Goal: Complete application form

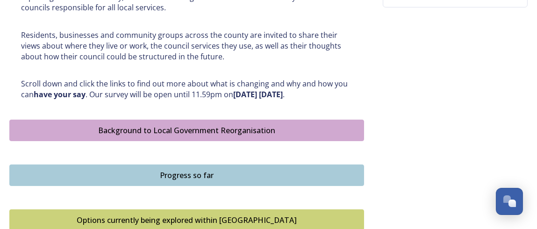
scroll to position [488, 0]
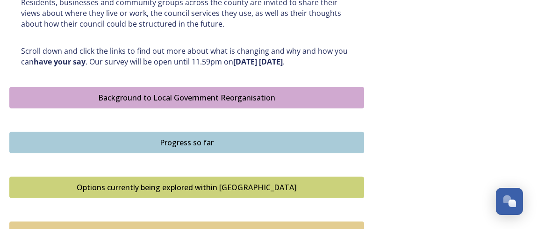
click at [221, 92] on div "Background to Local Government Reorganisation" at bounding box center [186, 97] width 344 height 11
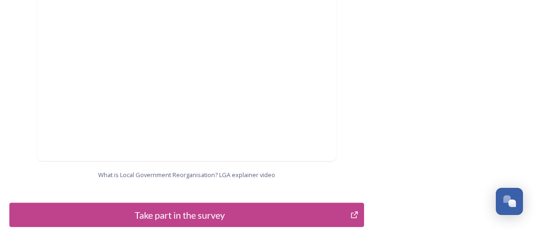
scroll to position [1007, 0]
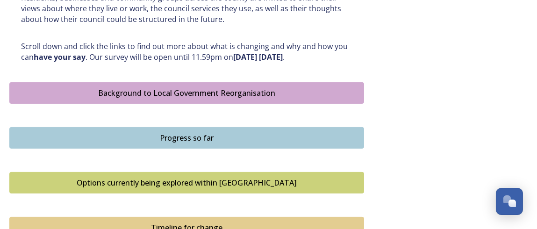
scroll to position [537, 0]
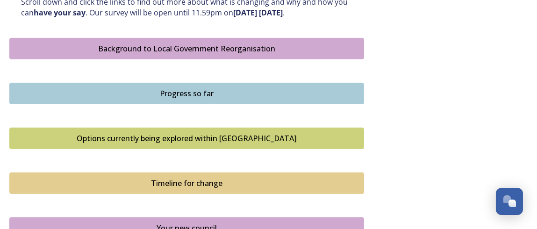
click at [257, 46] on div "Background to Local Government Reorganisation" at bounding box center [186, 48] width 344 height 11
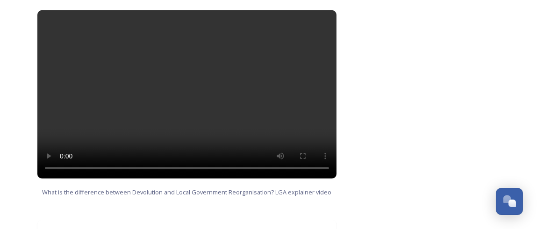
scroll to position [777, 0]
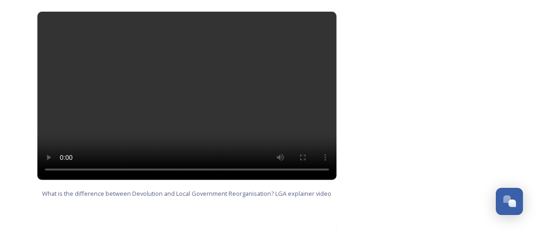
click at [162, 85] on video at bounding box center [186, 96] width 299 height 168
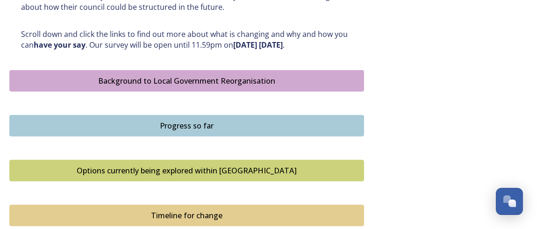
scroll to position [511, 0]
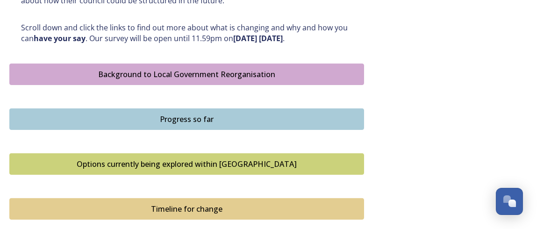
click at [205, 71] on div "Background to Local Government Reorganisation" at bounding box center [186, 74] width 344 height 11
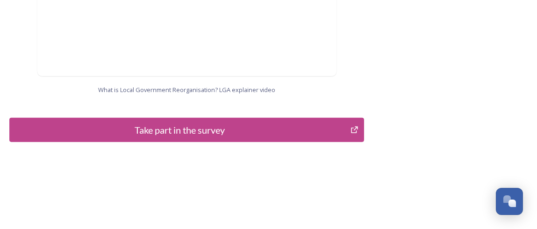
scroll to position [1094, 0]
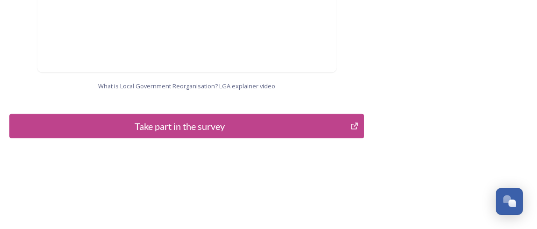
click at [351, 126] on icon "Take part in the survey" at bounding box center [354, 126] width 7 height 7
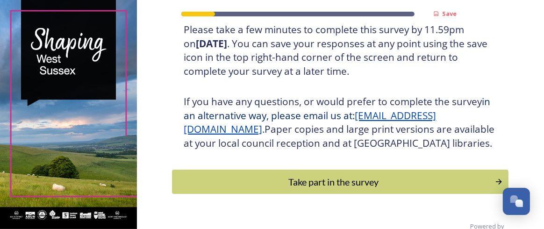
scroll to position [193, 0]
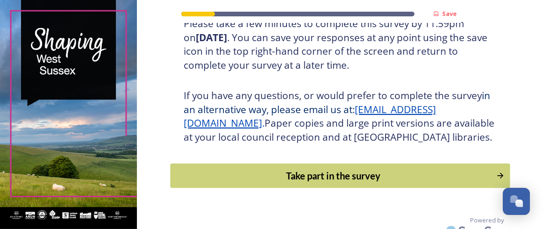
click at [364, 183] on div "Take part in the survey" at bounding box center [334, 176] width 316 height 14
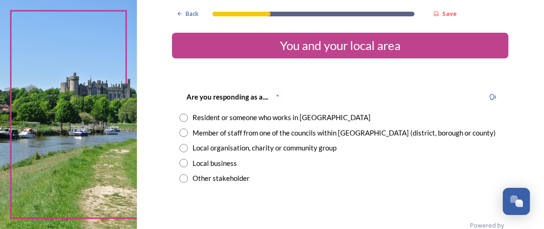
click at [180, 119] on input "radio" at bounding box center [183, 118] width 8 height 8
radio input "true"
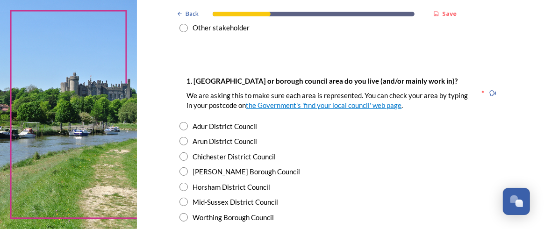
scroll to position [184, 0]
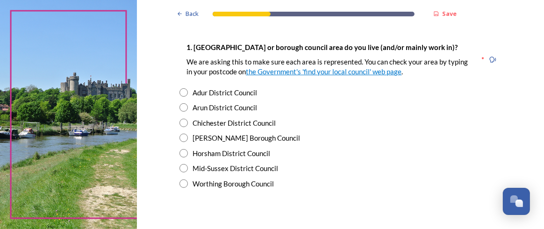
click at [179, 122] on input "radio" at bounding box center [183, 123] width 8 height 8
radio input "true"
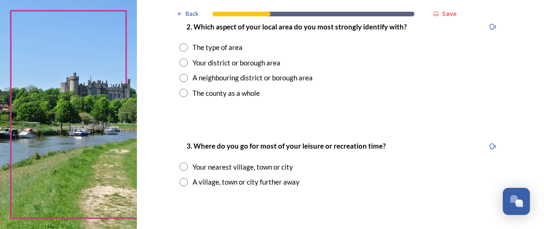
scroll to position [385, 0]
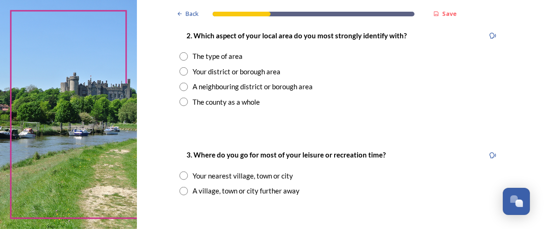
click at [179, 58] on input "radio" at bounding box center [183, 56] width 8 height 8
radio input "true"
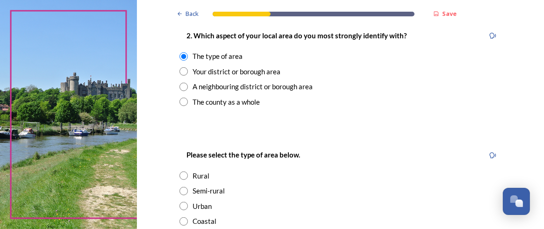
click at [179, 71] on input "radio" at bounding box center [183, 71] width 8 height 8
radio input "true"
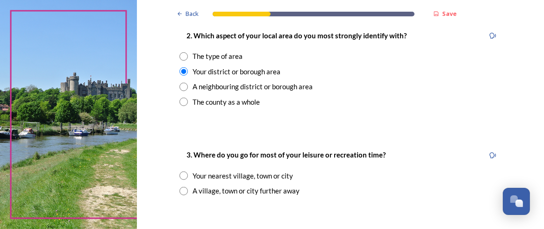
click at [181, 175] on input "radio" at bounding box center [183, 175] width 8 height 8
radio input "true"
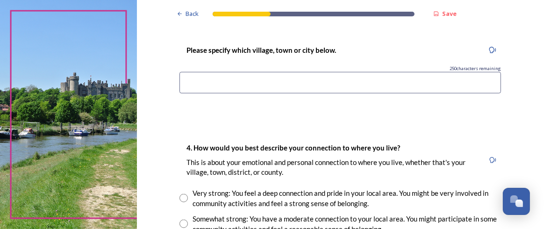
scroll to position [528, 0]
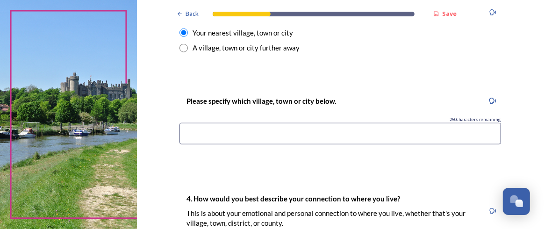
click at [437, 127] on input at bounding box center [339, 133] width 321 height 21
drag, startPoint x: 216, startPoint y: 133, endPoint x: 227, endPoint y: 143, distance: 14.5
click at [217, 133] on input "[GEOGRAPHIC_DATA], [GEOGRAPHIC_DATA]" at bounding box center [339, 133] width 321 height 21
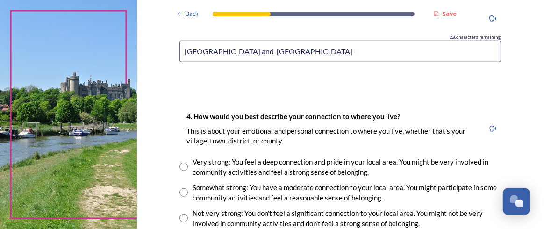
scroll to position [677, 0]
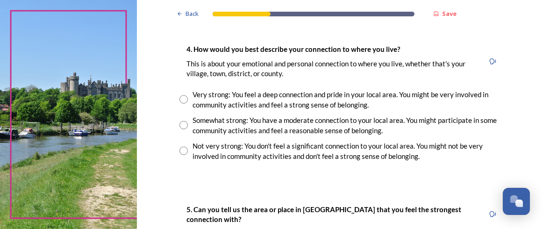
type input "[GEOGRAPHIC_DATA] and [GEOGRAPHIC_DATA]"
click at [180, 100] on input "radio" at bounding box center [183, 99] width 8 height 8
radio input "true"
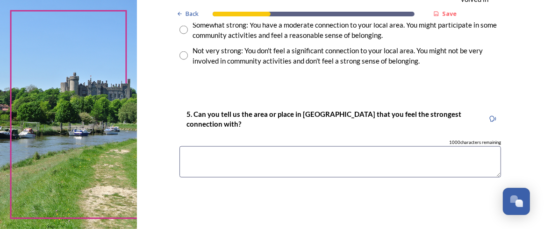
scroll to position [781, 0]
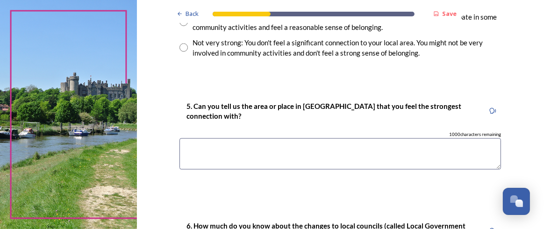
click at [350, 149] on textarea at bounding box center [339, 153] width 321 height 31
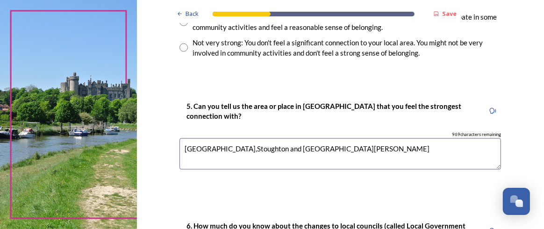
click at [211, 144] on textarea "[GEOGRAPHIC_DATA],Stoughton and [GEOGRAPHIC_DATA][PERSON_NAME]" at bounding box center [339, 153] width 321 height 31
click at [211, 145] on textarea "[GEOGRAPHIC_DATA],Stoughton and [GEOGRAPHIC_DATA][PERSON_NAME]" at bounding box center [339, 153] width 321 height 31
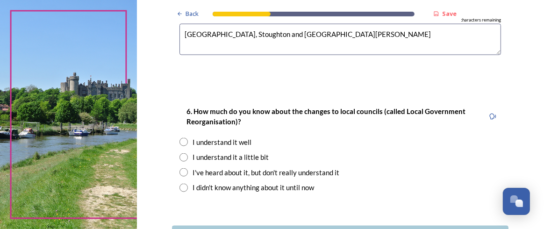
type textarea "[GEOGRAPHIC_DATA], Stoughton and [GEOGRAPHIC_DATA][PERSON_NAME]"
click at [179, 142] on input "radio" at bounding box center [183, 142] width 8 height 8
radio input "true"
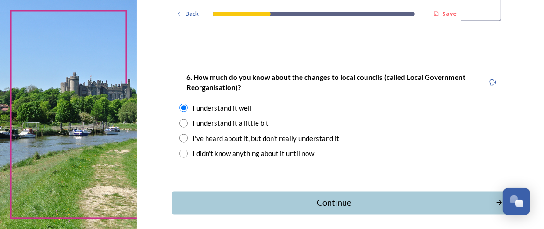
scroll to position [932, 0]
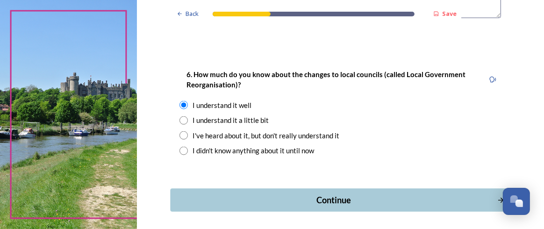
click at [348, 198] on div "Continue" at bounding box center [334, 200] width 316 height 13
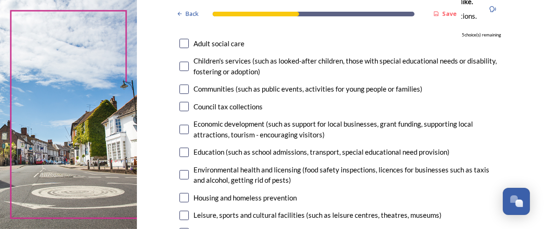
scroll to position [100, 0]
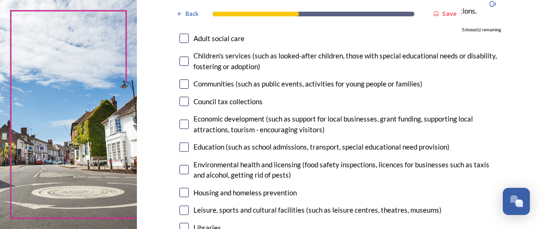
click at [182, 169] on input "checkbox" at bounding box center [183, 169] width 9 height 9
checkbox input "true"
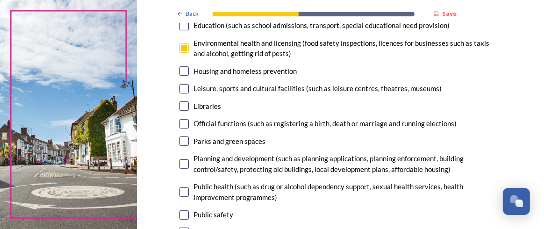
scroll to position [223, 0]
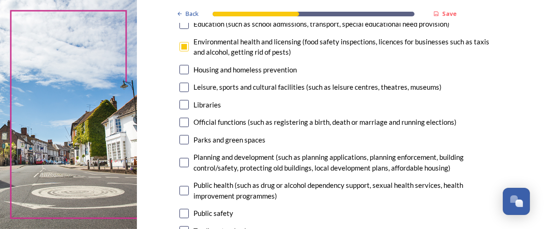
click at [184, 88] on input "checkbox" at bounding box center [183, 87] width 9 height 9
checkbox input "true"
click at [180, 104] on input "checkbox" at bounding box center [183, 104] width 9 height 9
checkbox input "true"
click at [182, 139] on input "checkbox" at bounding box center [183, 139] width 9 height 9
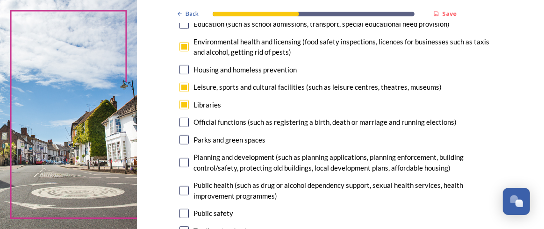
checkbox input "true"
click at [180, 161] on input "checkbox" at bounding box center [183, 162] width 9 height 9
checkbox input "true"
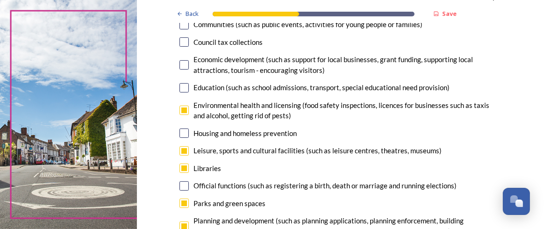
scroll to position [156, 0]
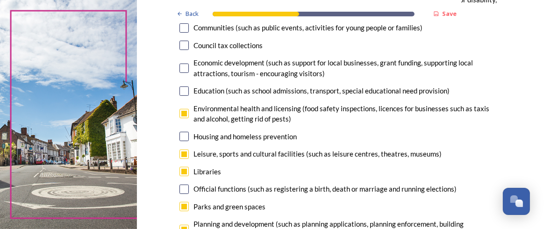
click at [180, 114] on input "checkbox" at bounding box center [183, 113] width 9 height 9
checkbox input "false"
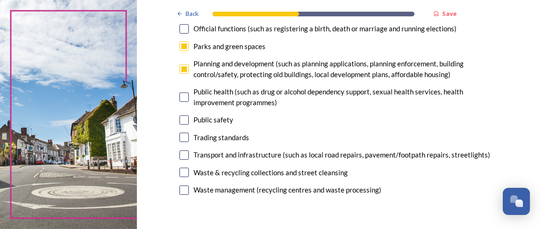
scroll to position [320, 0]
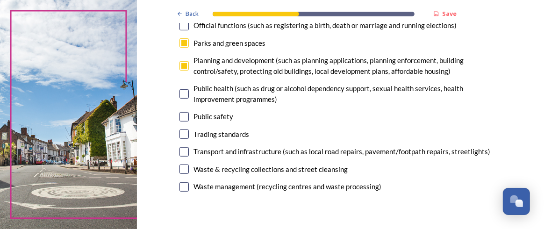
click at [181, 168] on input "checkbox" at bounding box center [183, 168] width 9 height 9
checkbox input "true"
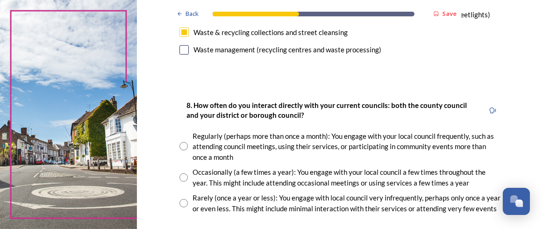
scroll to position [468, 0]
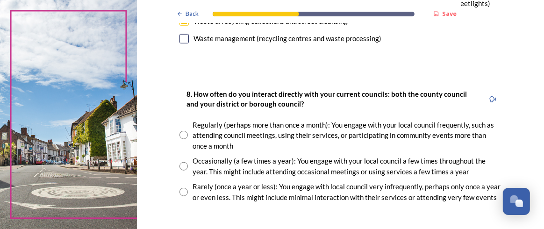
click at [179, 165] on input "radio" at bounding box center [183, 166] width 8 height 8
radio input "true"
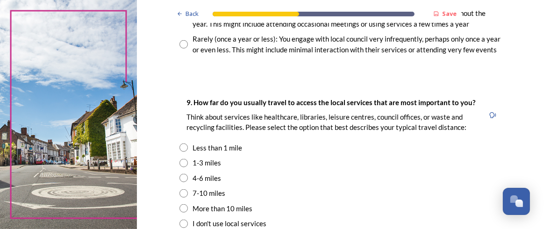
scroll to position [636, 0]
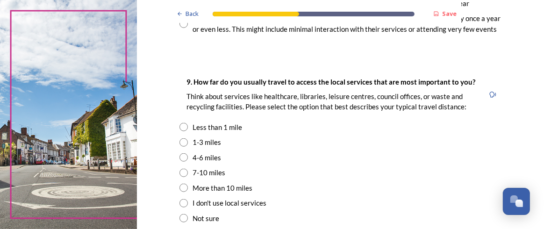
click at [181, 142] on input "radio" at bounding box center [183, 142] width 8 height 8
radio input "true"
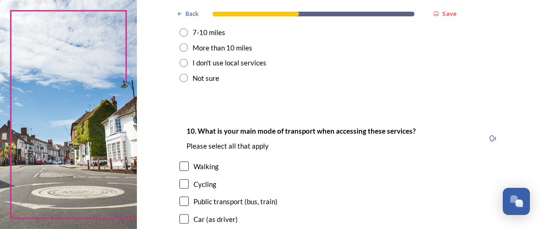
scroll to position [781, 0]
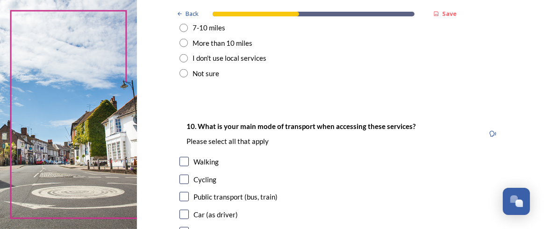
click at [181, 182] on input "checkbox" at bounding box center [183, 179] width 9 height 9
checkbox input "true"
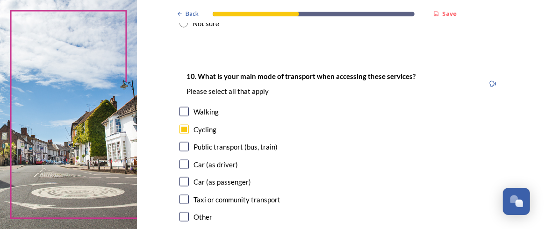
scroll to position [837, 0]
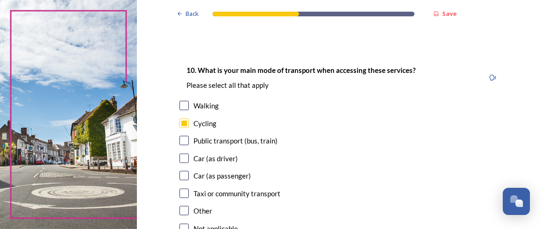
click at [180, 158] on input "checkbox" at bounding box center [183, 158] width 9 height 9
checkbox input "true"
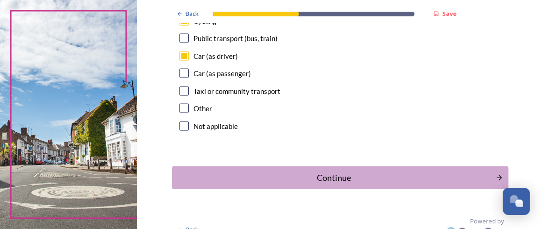
scroll to position [952, 0]
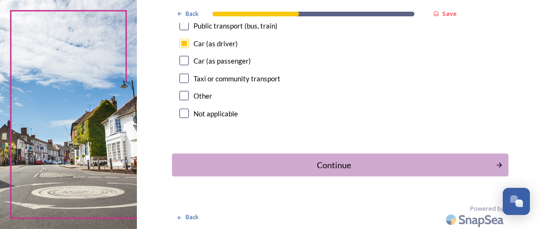
click at [347, 159] on div "Continue" at bounding box center [333, 165] width 313 height 13
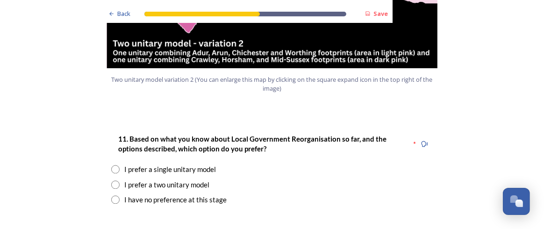
scroll to position [1212, 0]
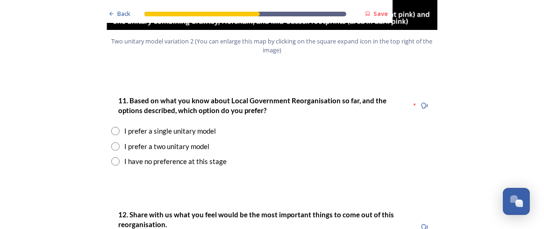
click at [114, 157] on input "radio" at bounding box center [115, 161] width 8 height 8
radio input "true"
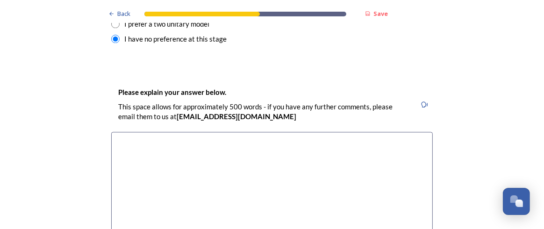
scroll to position [1331, 0]
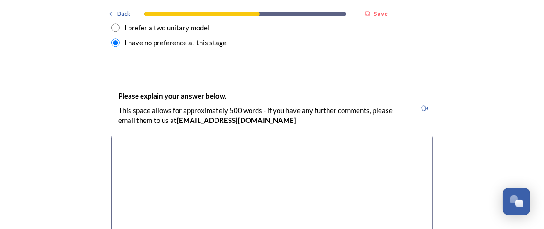
click at [232, 135] on textarea at bounding box center [271, 187] width 321 height 105
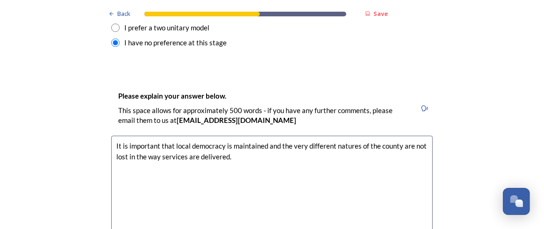
click at [410, 135] on textarea "It is important that local democracy is maintained and the very different natur…" at bounding box center [271, 187] width 321 height 105
click at [332, 135] on textarea "It is important that local democracy is maintained and the very different natur…" at bounding box center [271, 187] width 321 height 105
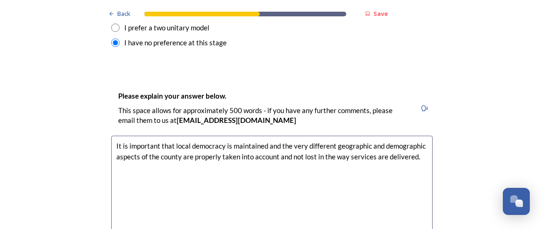
click at [206, 135] on textarea "It is important that local democracy is maintained and the very different geogr…" at bounding box center [271, 187] width 321 height 105
click at [246, 135] on textarea "It is important that local democracy is maintained and the very different geogr…" at bounding box center [271, 187] width 321 height 105
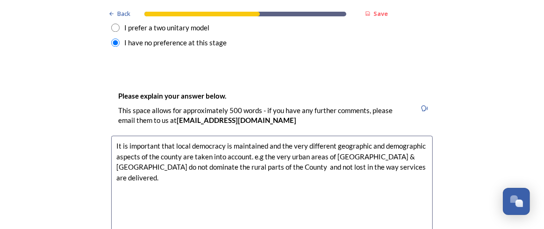
drag, startPoint x: 233, startPoint y: 142, endPoint x: 367, endPoint y: 147, distance: 134.2
click at [367, 147] on textarea "It is important that local democracy is maintained and the very different geogr…" at bounding box center [271, 187] width 321 height 105
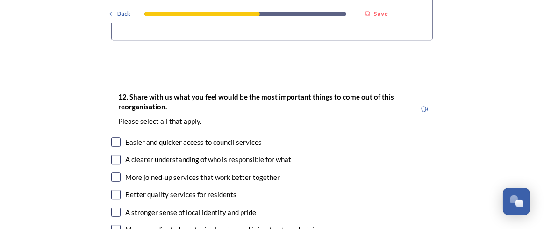
scroll to position [1569, 0]
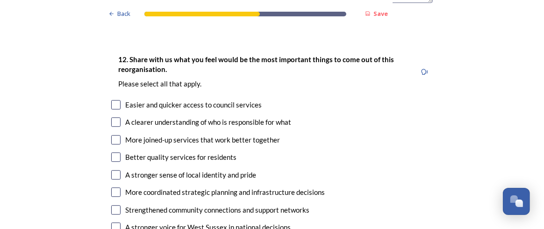
type textarea "It is important that local democracy is maintained and the very different geogr…"
click at [114, 135] on input "checkbox" at bounding box center [115, 139] width 9 height 9
checkbox input "true"
click at [113, 152] on input "checkbox" at bounding box center [115, 156] width 9 height 9
checkbox input "true"
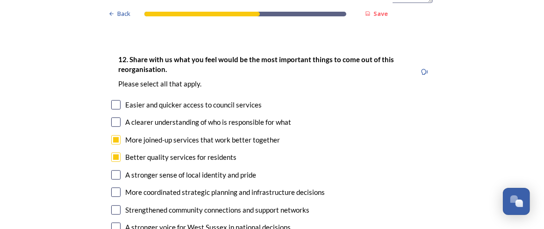
click at [112, 170] on input "checkbox" at bounding box center [115, 174] width 9 height 9
checkbox input "true"
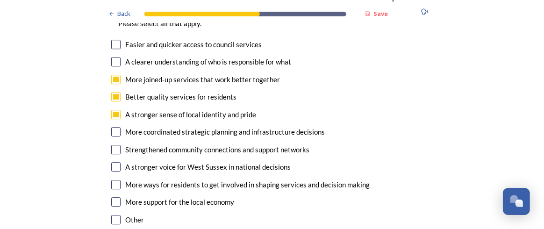
scroll to position [1633, 0]
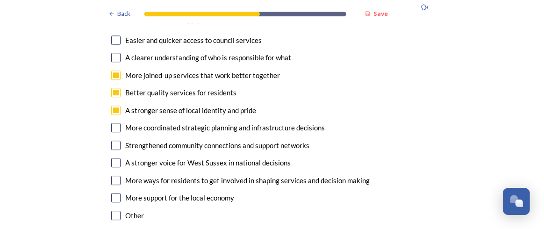
click at [112, 176] on input "checkbox" at bounding box center [115, 180] width 9 height 9
checkbox input "true"
click at [113, 158] on input "checkbox" at bounding box center [115, 162] width 9 height 9
checkbox input "true"
click at [113, 53] on input "checkbox" at bounding box center [115, 57] width 9 height 9
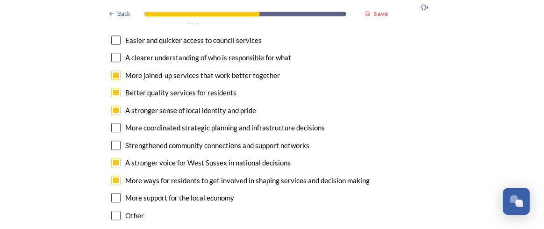
checkbox input "true"
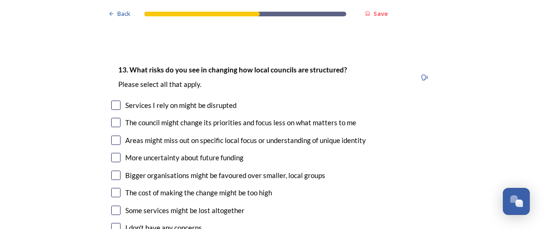
scroll to position [1838, 0]
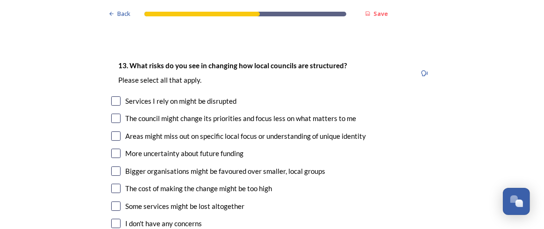
click at [112, 114] on input "checkbox" at bounding box center [115, 118] width 9 height 9
checkbox input "true"
click at [111, 131] on input "checkbox" at bounding box center [115, 135] width 9 height 9
checkbox input "true"
click at [111, 166] on input "checkbox" at bounding box center [115, 170] width 9 height 9
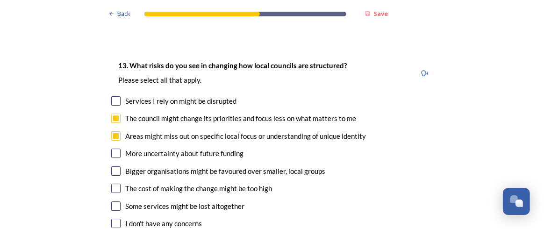
checkbox input "true"
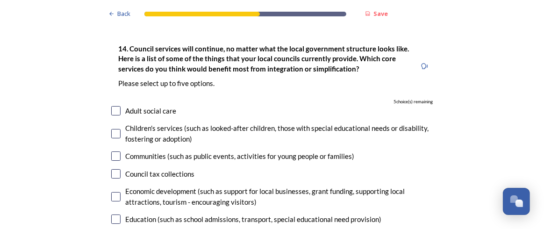
scroll to position [2098, 0]
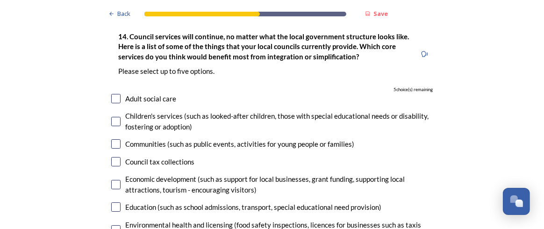
click at [111, 157] on input "checkbox" at bounding box center [115, 161] width 9 height 9
checkbox input "true"
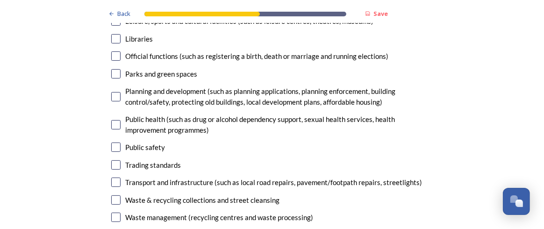
scroll to position [2338, 0]
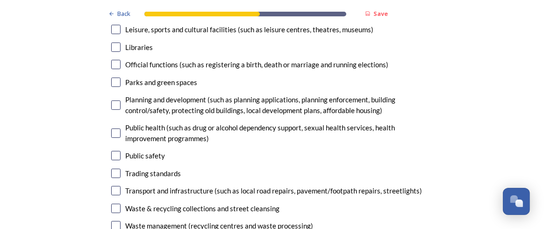
click at [111, 186] on input "checkbox" at bounding box center [115, 190] width 9 height 9
checkbox input "true"
click at [113, 204] on input "checkbox" at bounding box center [115, 208] width 9 height 9
checkbox input "true"
click at [114, 221] on input "checkbox" at bounding box center [115, 225] width 9 height 9
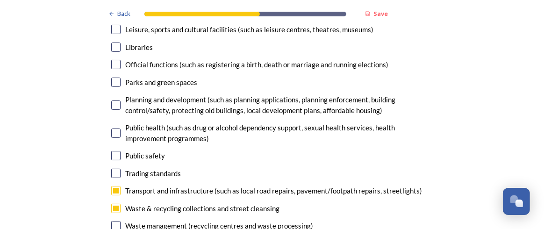
checkbox input "true"
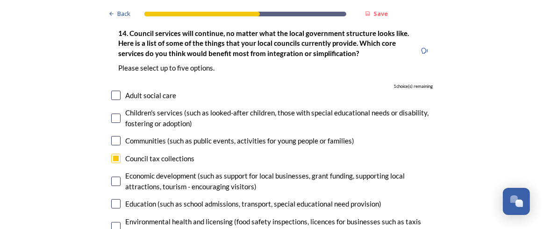
scroll to position [2052, 0]
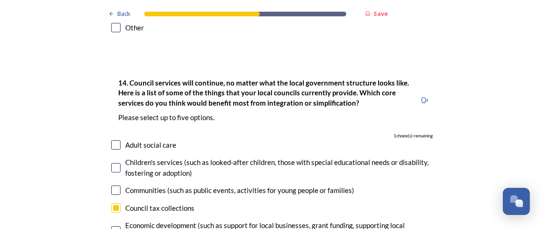
click at [114, 140] on input "checkbox" at bounding box center [115, 144] width 9 height 9
checkbox input "true"
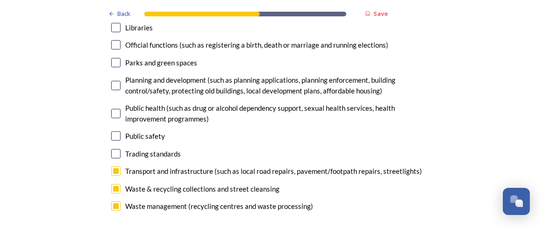
scroll to position [2383, 0]
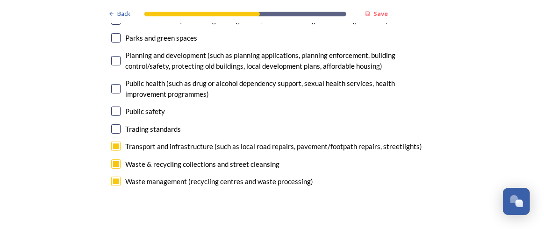
click at [113, 159] on input "checkbox" at bounding box center [115, 163] width 9 height 9
checkbox input "false"
click at [112, 142] on input "checkbox" at bounding box center [115, 146] width 9 height 9
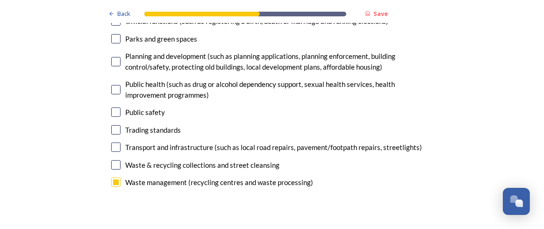
scroll to position [2378, 0]
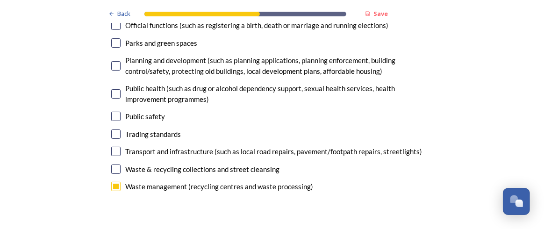
click at [112, 147] on input "checkbox" at bounding box center [115, 151] width 9 height 9
checkbox input "true"
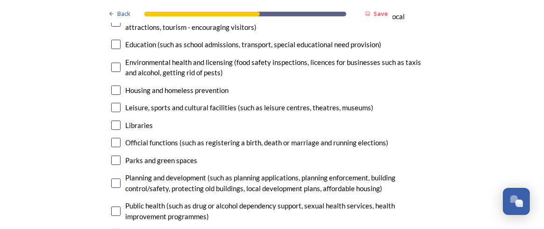
scroll to position [2265, 0]
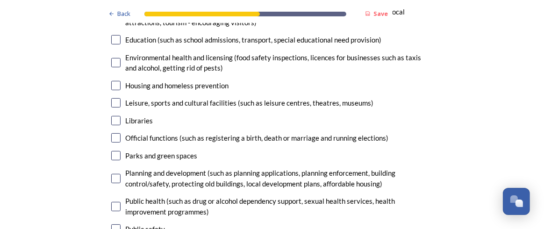
click at [111, 174] on input "checkbox" at bounding box center [115, 178] width 9 height 9
checkbox input "true"
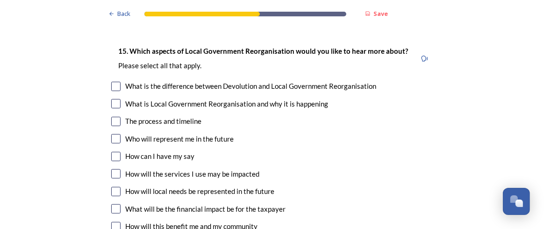
scroll to position [2573, 0]
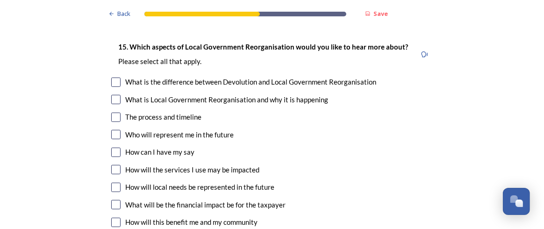
click at [111, 113] on input "checkbox" at bounding box center [115, 117] width 9 height 9
checkbox input "true"
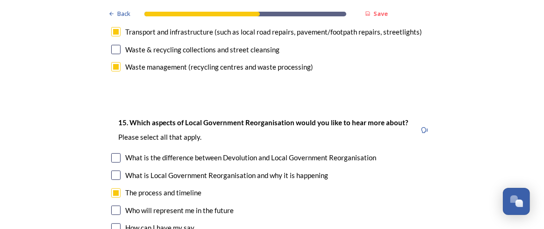
scroll to position [2518, 0]
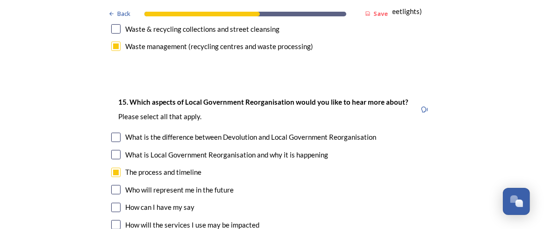
click at [111, 133] on input "checkbox" at bounding box center [115, 137] width 9 height 9
checkbox input "true"
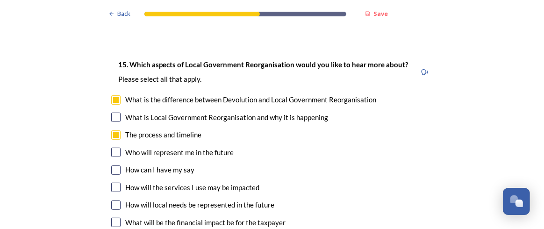
scroll to position [2584, 0]
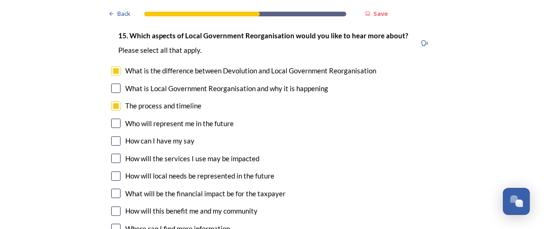
click at [114, 136] on input "checkbox" at bounding box center [115, 140] width 9 height 9
checkbox input "true"
click at [115, 119] on input "checkbox" at bounding box center [115, 123] width 9 height 9
checkbox input "true"
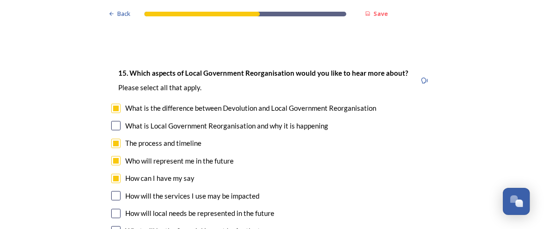
scroll to position [2592, 0]
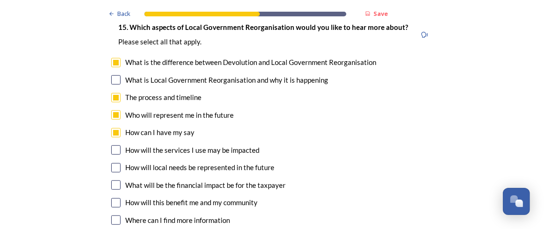
click at [113, 180] on input "checkbox" at bounding box center [115, 184] width 9 height 9
checkbox input "true"
click at [114, 163] on input "checkbox" at bounding box center [115, 167] width 9 height 9
checkbox input "true"
click at [114, 180] on input "checkbox" at bounding box center [115, 184] width 9 height 9
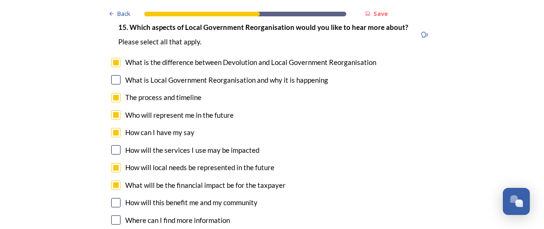
checkbox input "false"
click at [112, 198] on input "checkbox" at bounding box center [115, 202] width 9 height 9
checkbox input "true"
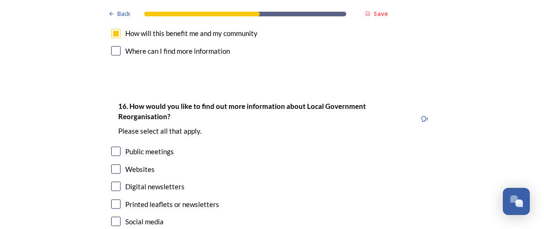
scroll to position [2765, 0]
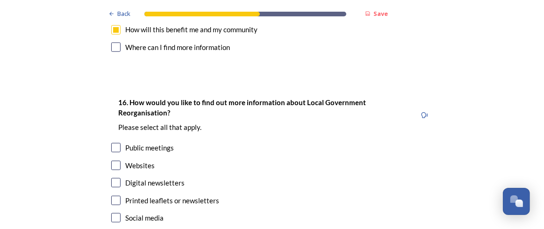
click at [115, 161] on input "checkbox" at bounding box center [115, 165] width 9 height 9
checkbox input "true"
click at [115, 178] on input "checkbox" at bounding box center [115, 182] width 9 height 9
checkbox input "true"
click at [114, 143] on input "checkbox" at bounding box center [115, 147] width 9 height 9
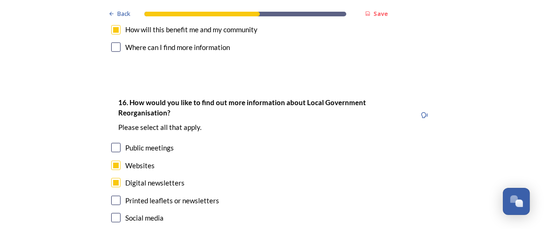
checkbox input "true"
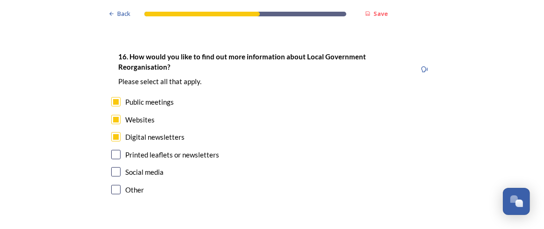
scroll to position [2815, 0]
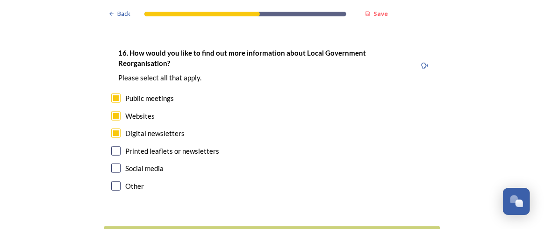
click at [113, 146] on input "checkbox" at bounding box center [115, 150] width 9 height 9
checkbox input "true"
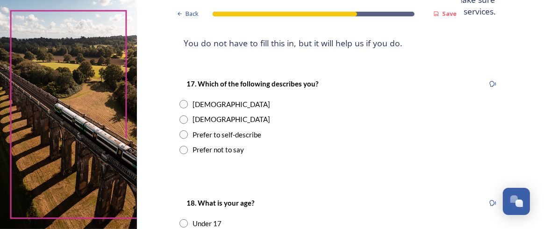
scroll to position [137, 0]
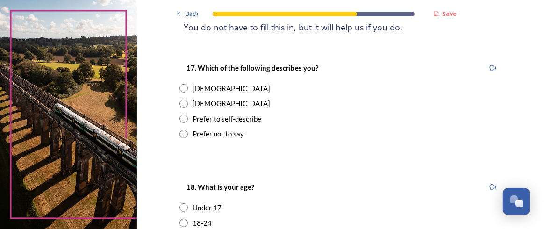
click at [180, 101] on input "radio" at bounding box center [183, 103] width 8 height 8
radio input "true"
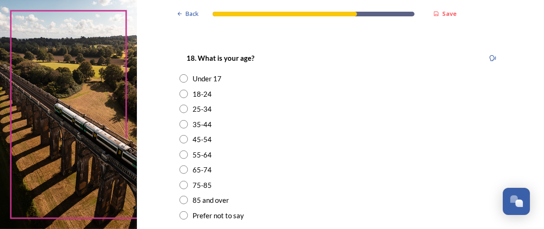
scroll to position [269, 0]
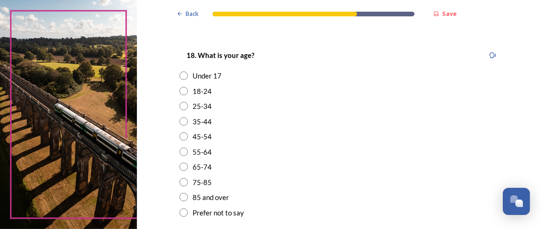
click at [179, 152] on input "radio" at bounding box center [183, 152] width 8 height 8
radio input "true"
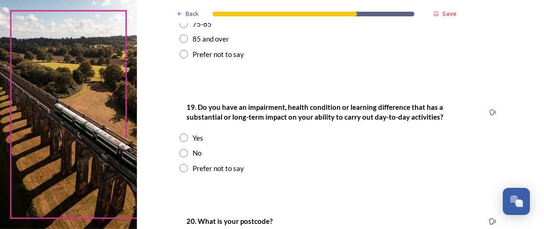
scroll to position [437, 0]
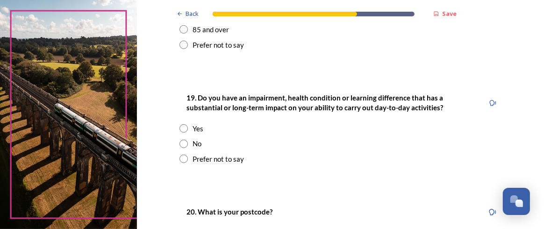
click at [183, 145] on input "radio" at bounding box center [183, 144] width 8 height 8
radio input "true"
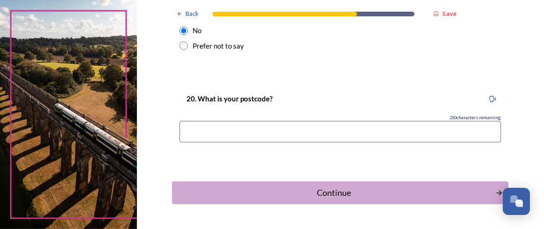
scroll to position [551, 0]
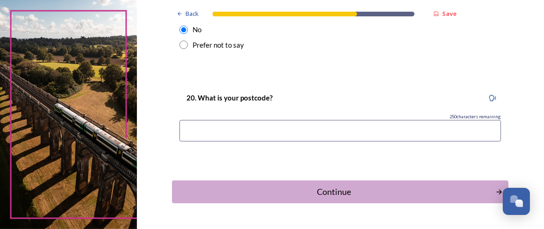
click at [342, 129] on input at bounding box center [339, 130] width 321 height 21
type input "PO196DG"
click at [330, 194] on div "Continue" at bounding box center [334, 191] width 316 height 13
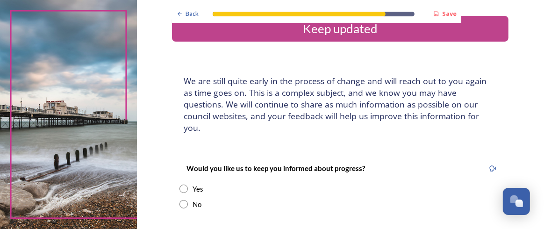
scroll to position [18, 0]
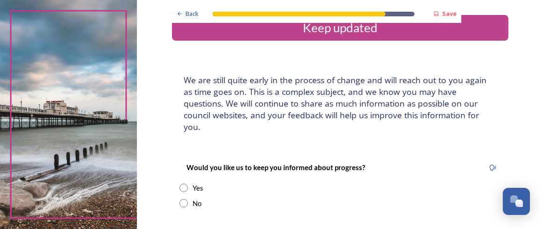
click at [182, 184] on input "radio" at bounding box center [183, 188] width 8 height 8
radio input "true"
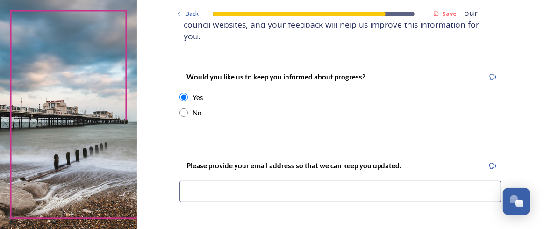
scroll to position [138, 0]
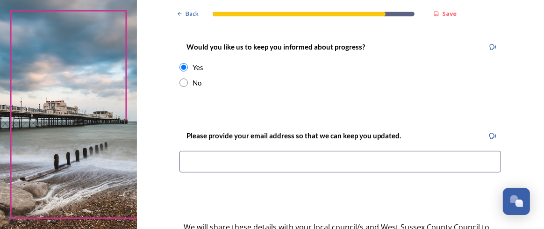
click at [335, 151] on input at bounding box center [339, 161] width 321 height 21
type input "[PERSON_NAME][EMAIL_ADDRESS][DOMAIN_NAME]"
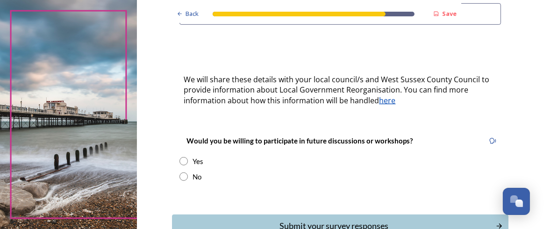
scroll to position [289, 0]
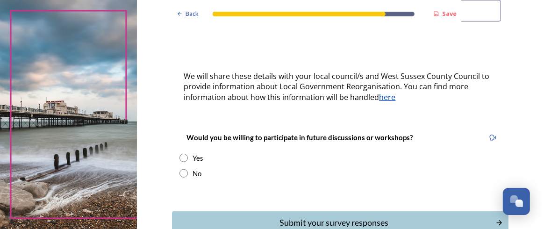
click at [181, 154] on input "radio" at bounding box center [183, 158] width 8 height 8
radio input "true"
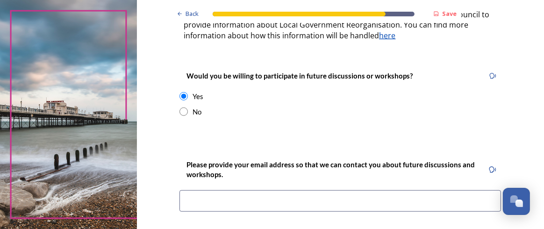
scroll to position [370, 0]
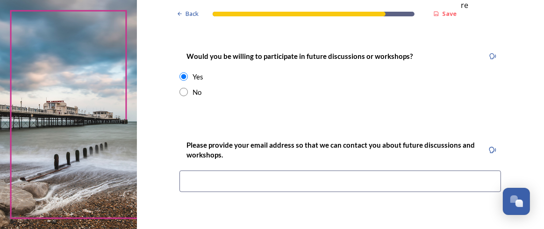
click at [419, 174] on input at bounding box center [339, 180] width 321 height 21
type input "[PERSON_NAME][EMAIL_ADDRESS][DOMAIN_NAME]"
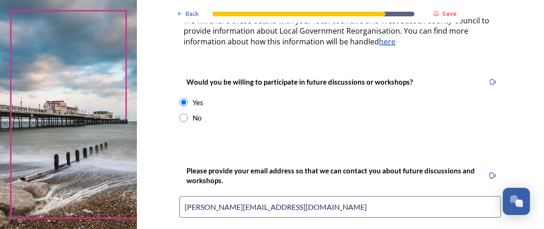
scroll to position [342, 0]
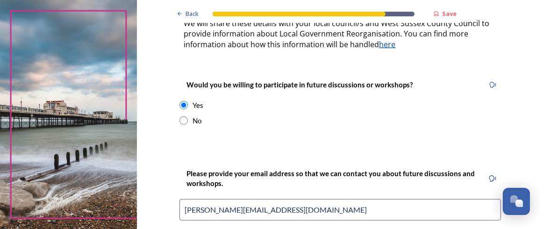
click at [180, 116] on input "radio" at bounding box center [183, 120] width 8 height 8
radio input "true"
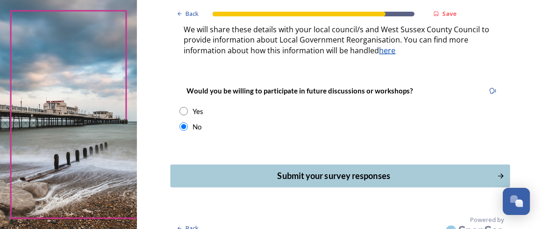
click at [367, 170] on div "Submit your survey responses" at bounding box center [334, 176] width 316 height 13
